Goal: Obtain resource: Download file/media

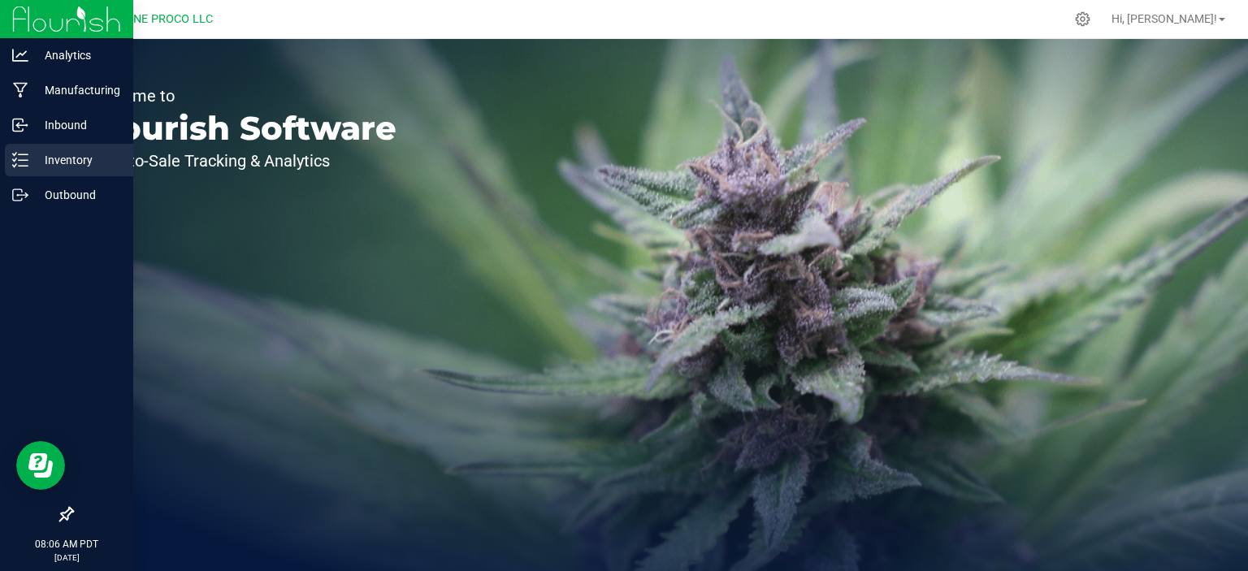
click at [24, 165] on icon at bounding box center [20, 160] width 16 height 16
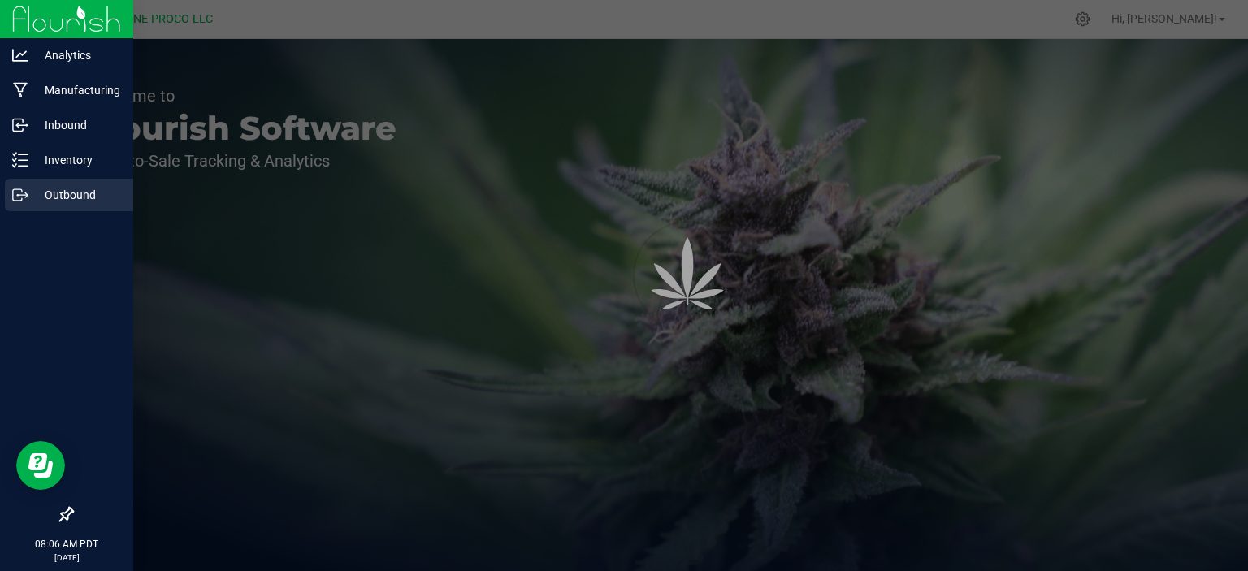
click at [35, 191] on p "Outbound" at bounding box center [77, 195] width 98 height 20
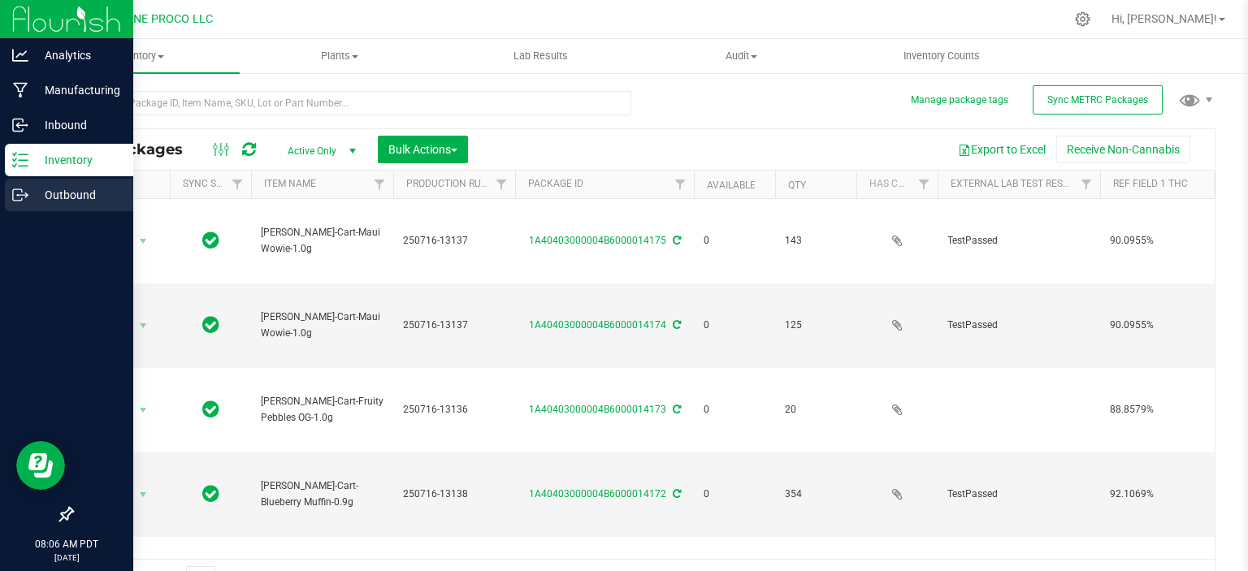
type input "2025-07-16"
type input "2025-08-07"
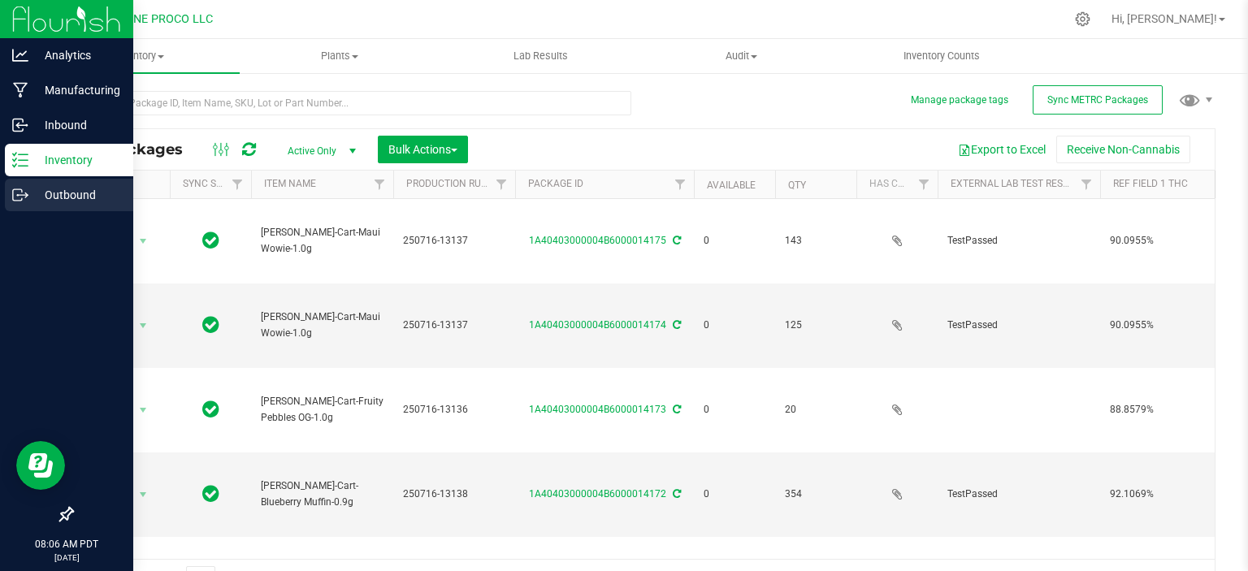
type input "2025-08-07"
type input "2025-06-19"
type input "2025-07-04"
type input "2025-08-07"
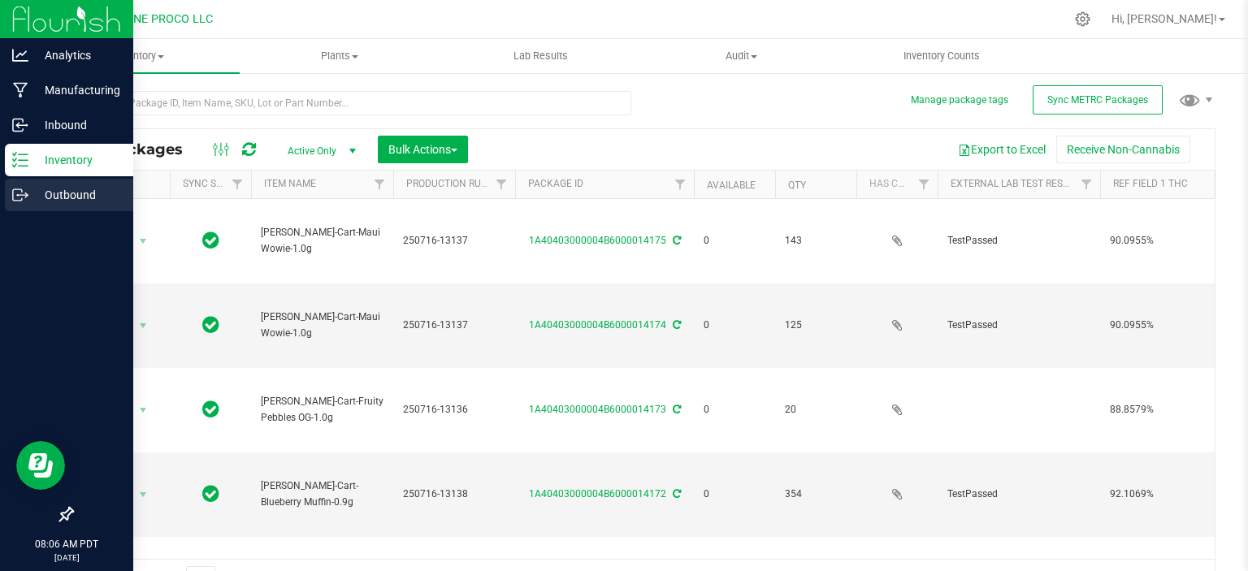
type input "2025-06-12"
type input "2025-07-04"
type input "2025-06-19"
type input "2025-07-11"
type input "2025-06-19"
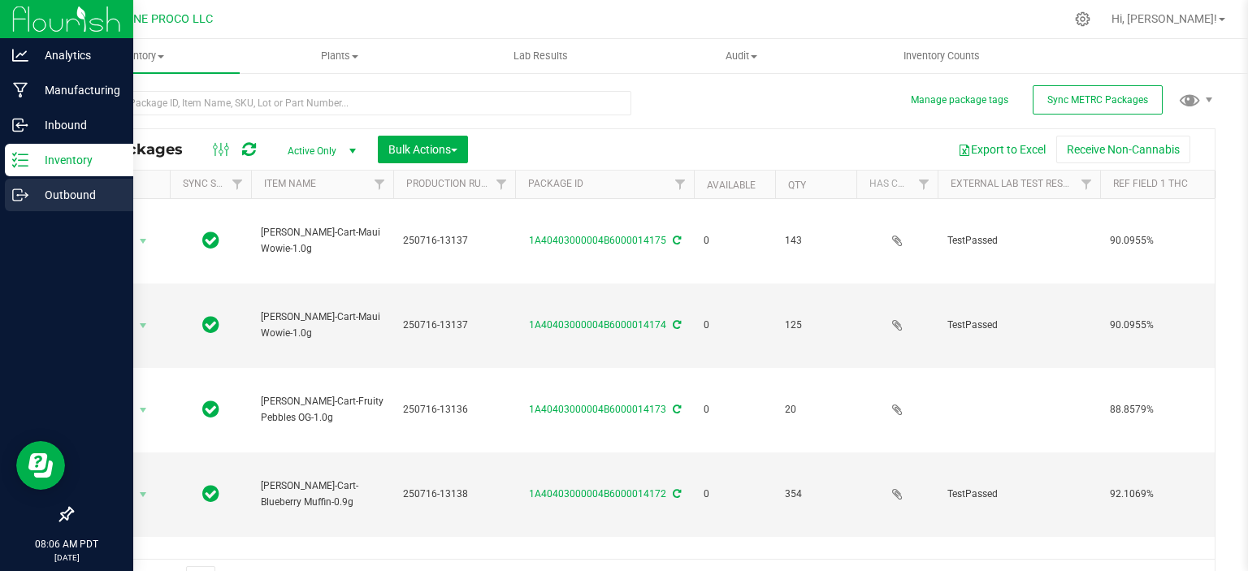
type input "2025-07-11"
type input "2025-06-30"
type input "2025-07-16"
type input "2025-08-07"
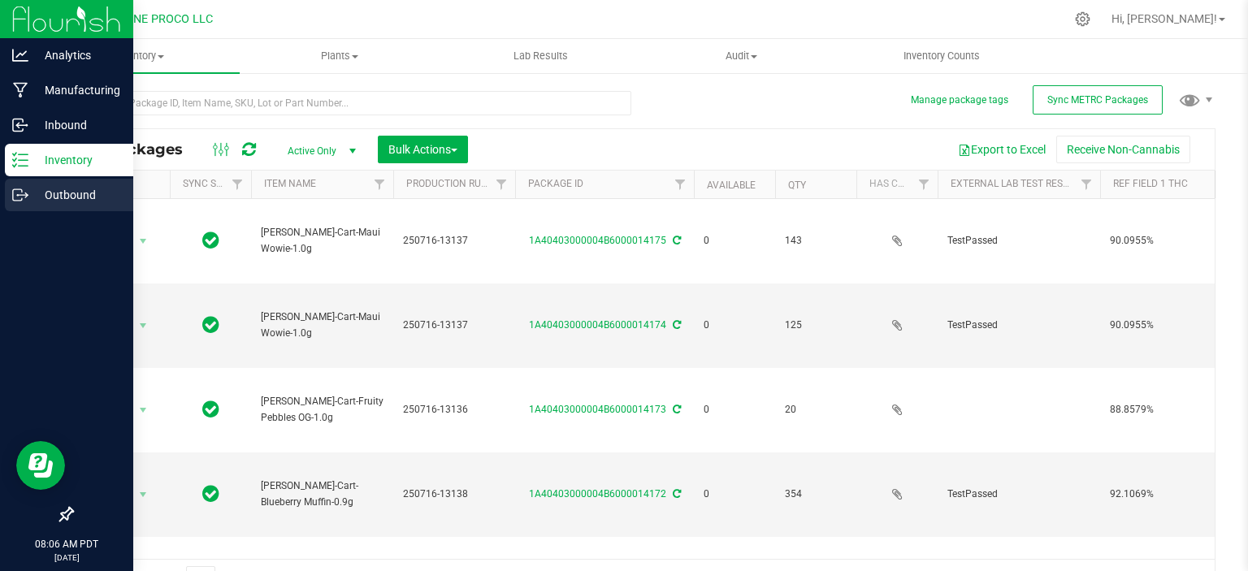
click at [35, 191] on p "Outbound" at bounding box center [77, 195] width 98 height 20
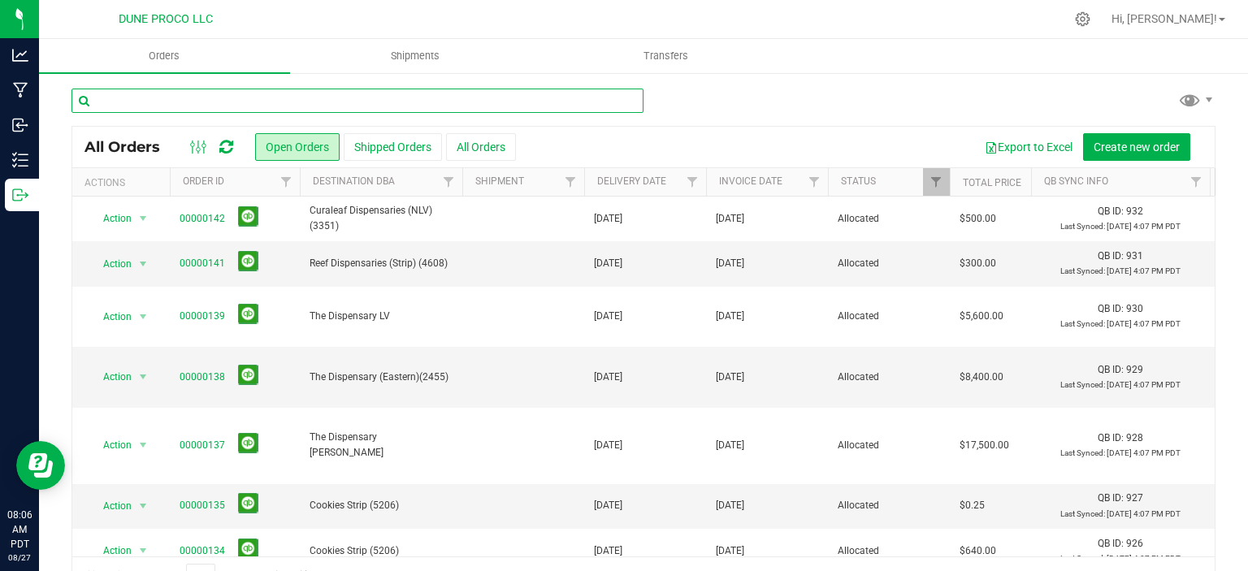
click at [214, 103] on input "text" at bounding box center [358, 101] width 572 height 24
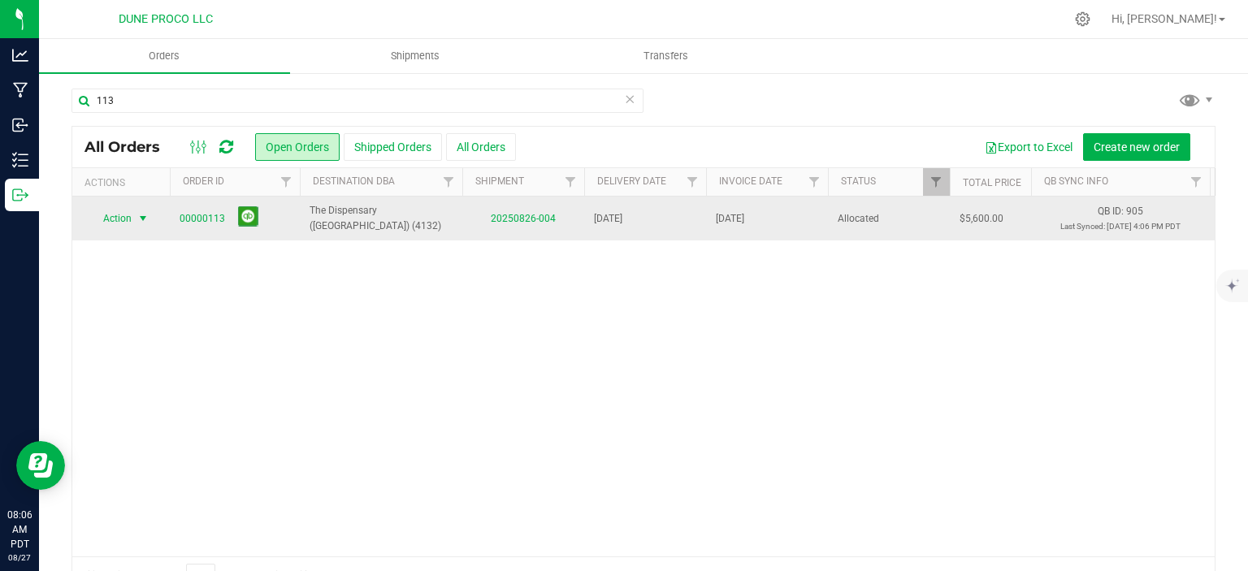
click at [145, 216] on span "select" at bounding box center [143, 218] width 13 height 13
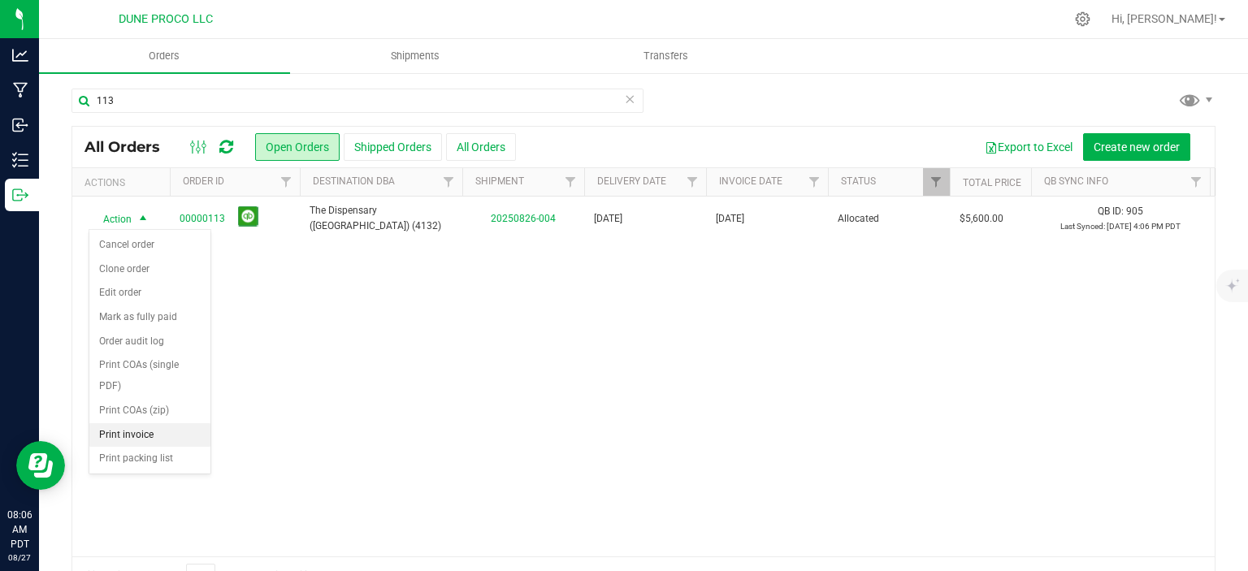
click at [128, 432] on li "Print invoice" at bounding box center [149, 435] width 121 height 24
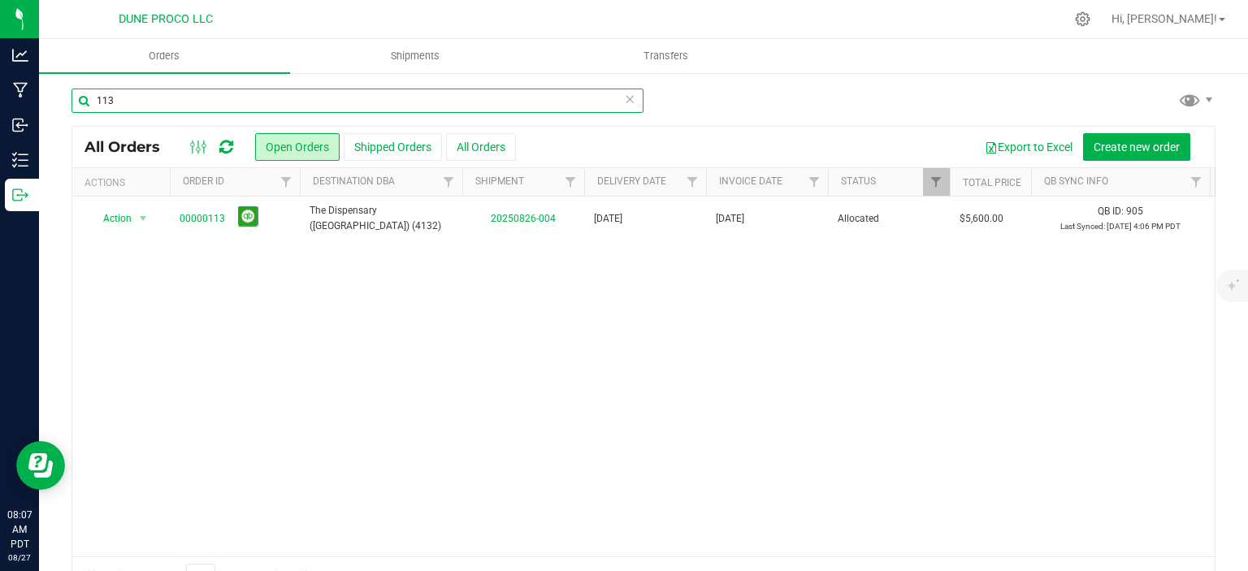
click at [139, 101] on input "113" at bounding box center [358, 101] width 572 height 24
type input "111"
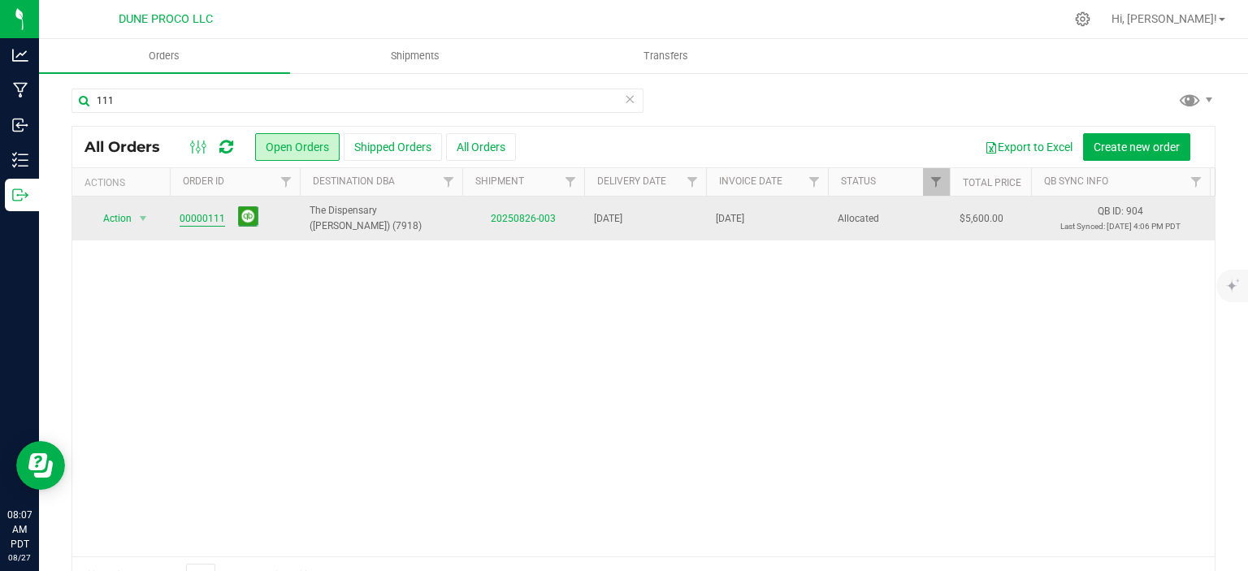
click at [210, 222] on link "00000111" at bounding box center [203, 218] width 46 height 15
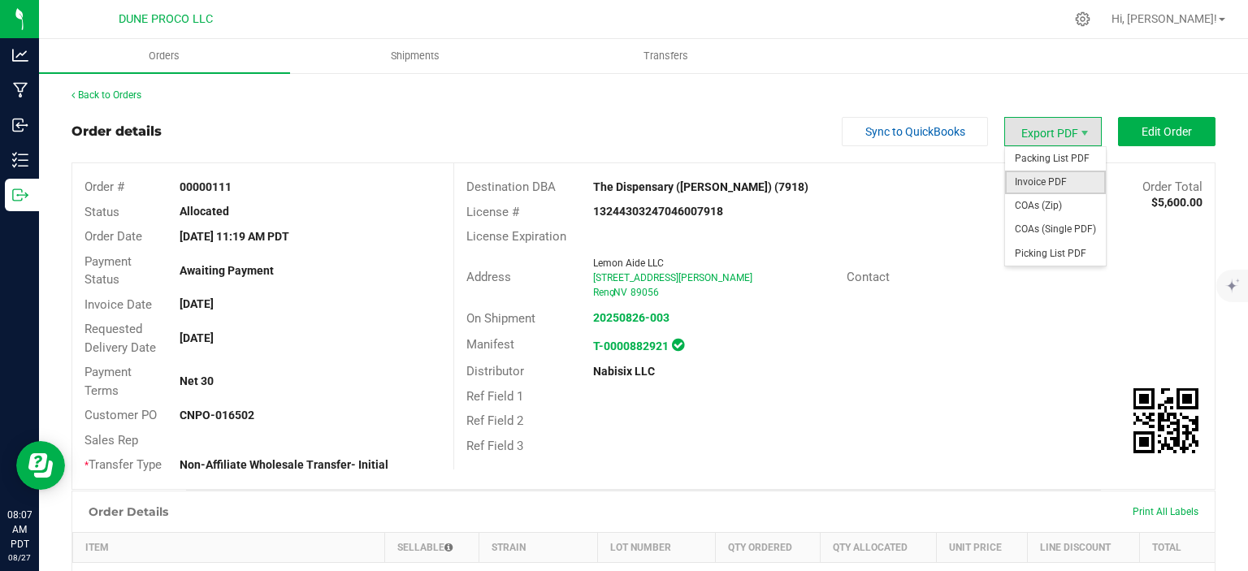
click at [1048, 185] on span "Invoice PDF" at bounding box center [1055, 183] width 101 height 24
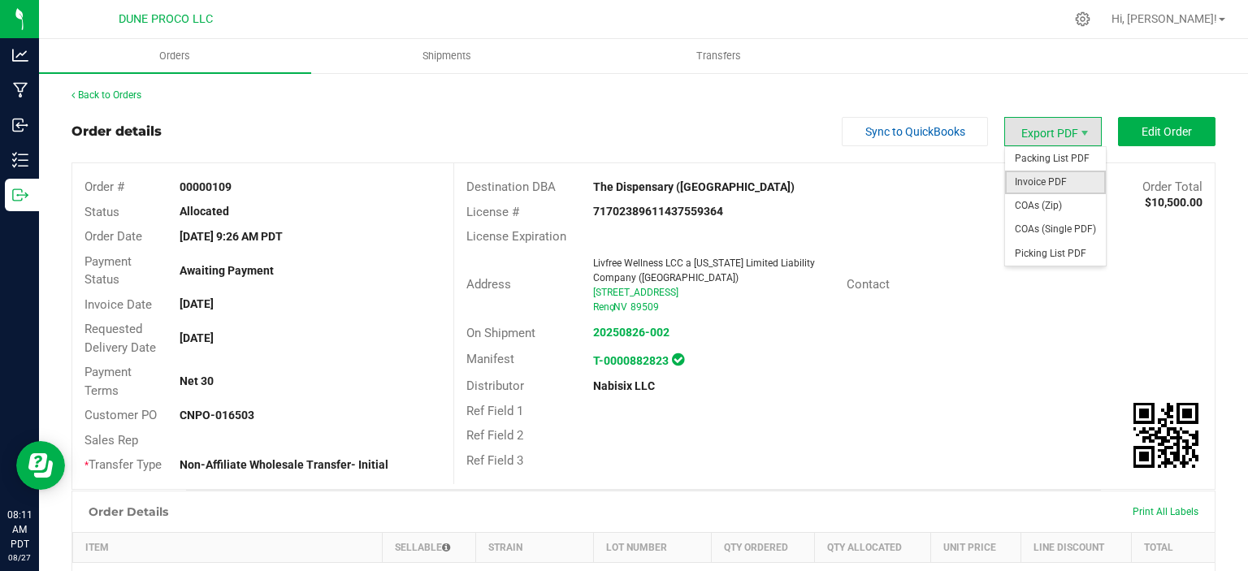
click at [1048, 178] on span "Invoice PDF" at bounding box center [1055, 183] width 101 height 24
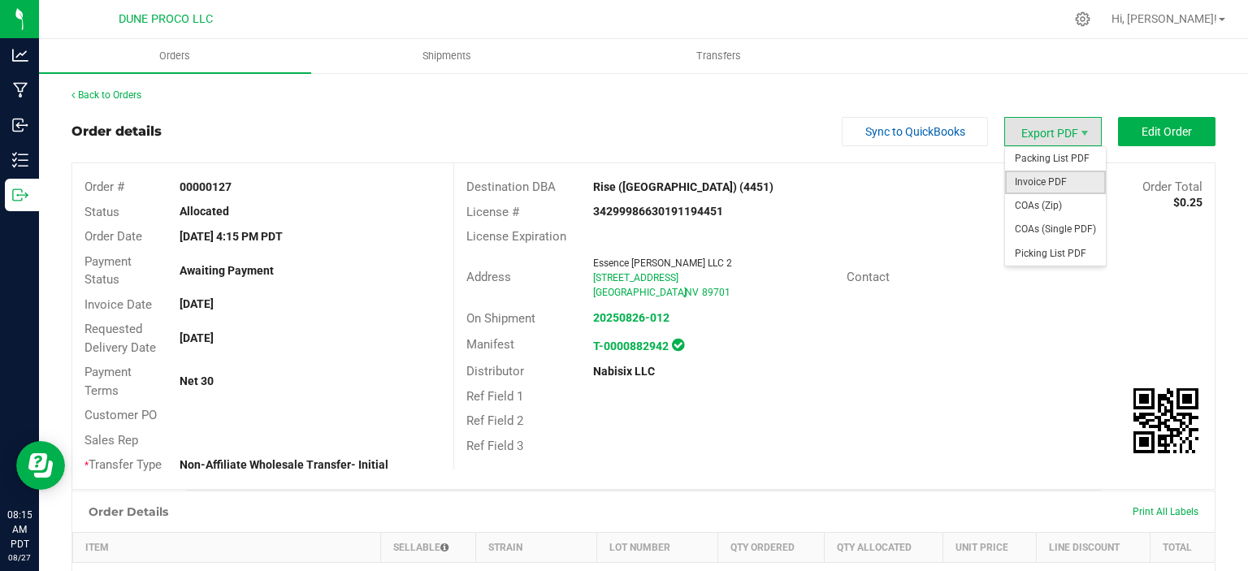
click at [1039, 190] on span "Invoice PDF" at bounding box center [1055, 183] width 101 height 24
click at [1047, 177] on span "Invoice PDF" at bounding box center [1055, 183] width 101 height 24
click at [1037, 177] on span "Invoice PDF" at bounding box center [1055, 183] width 101 height 24
click at [1038, 189] on span "Invoice PDF" at bounding box center [1055, 183] width 101 height 24
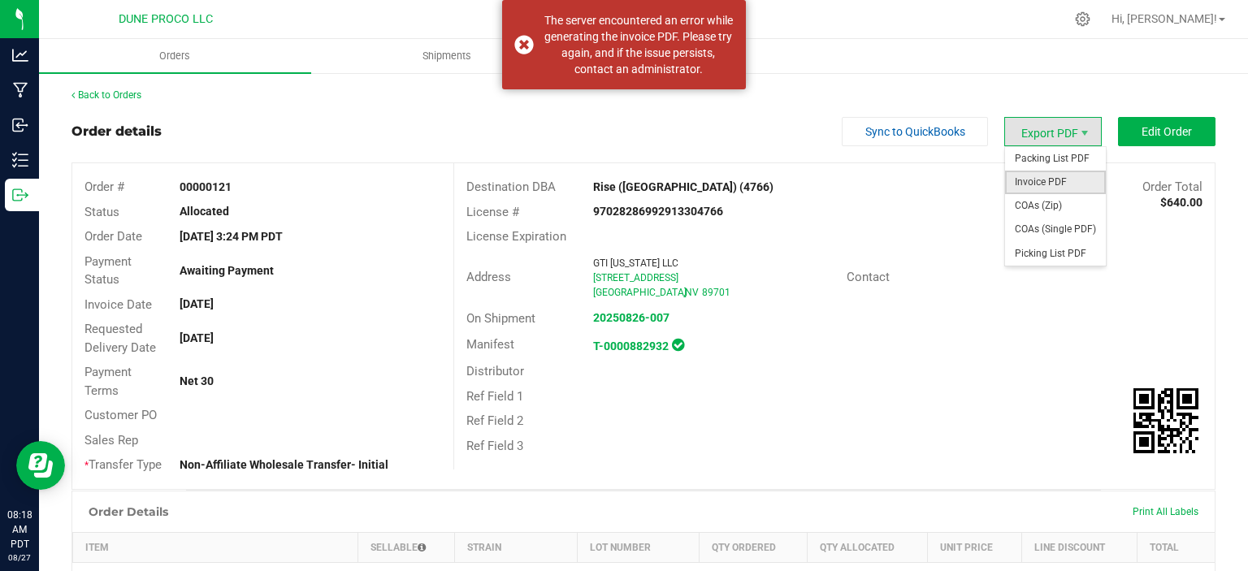
click at [1048, 184] on span "Invoice PDF" at bounding box center [1055, 183] width 101 height 24
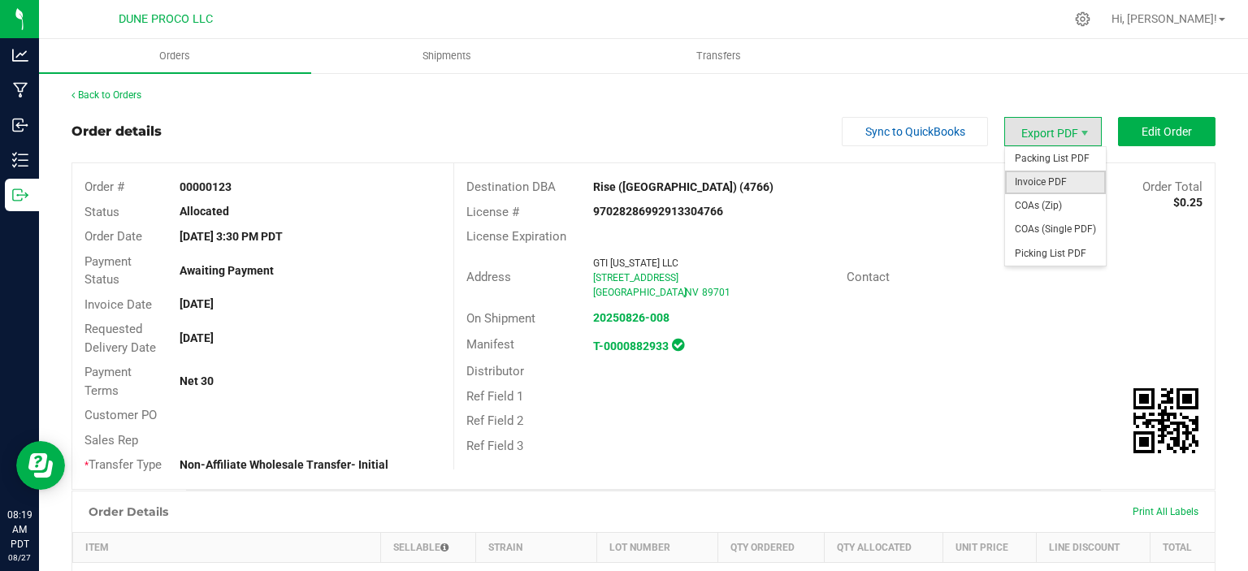
click at [1041, 176] on span "Invoice PDF" at bounding box center [1055, 183] width 101 height 24
click at [1037, 177] on span "Invoice PDF" at bounding box center [1055, 183] width 101 height 24
click at [1045, 184] on span "Invoice PDF" at bounding box center [1055, 183] width 101 height 24
